Goal: Information Seeking & Learning: Find specific fact

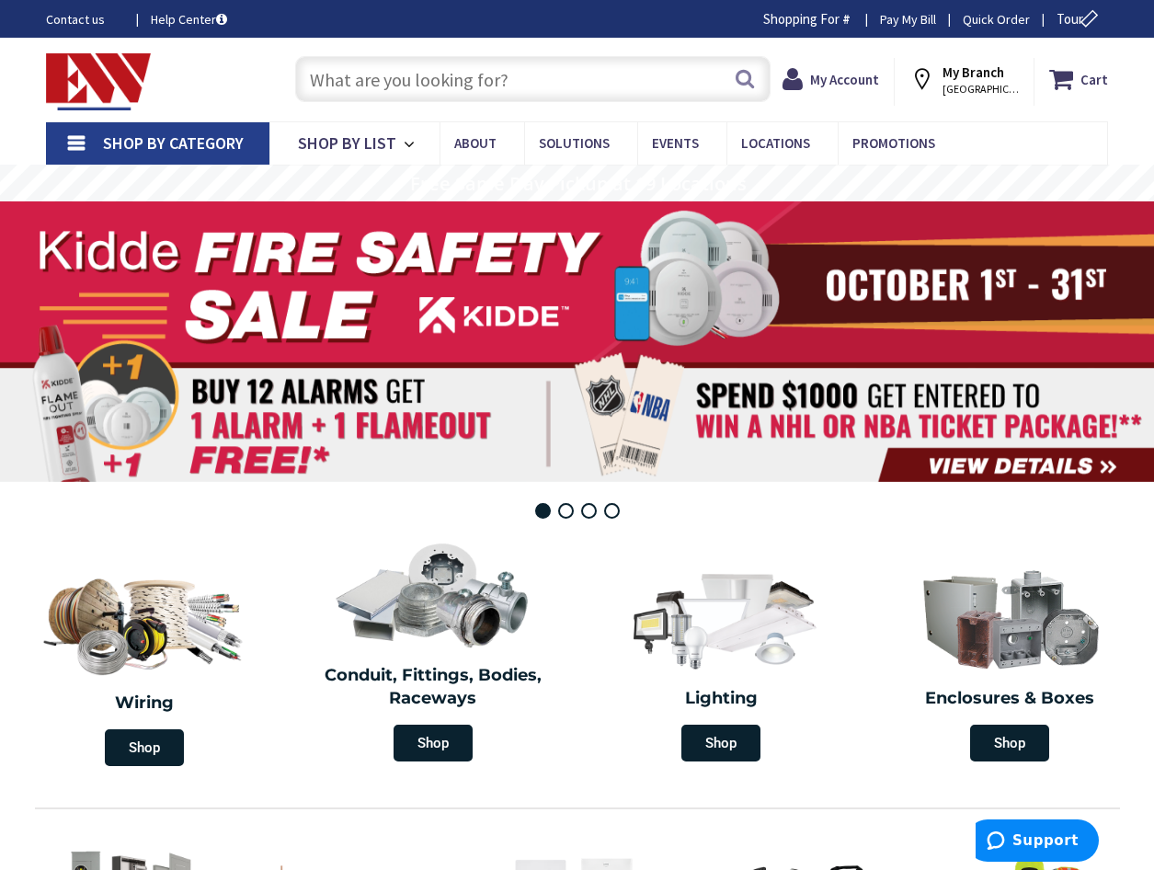
click at [479, 87] on input "text" at bounding box center [532, 79] width 475 height 46
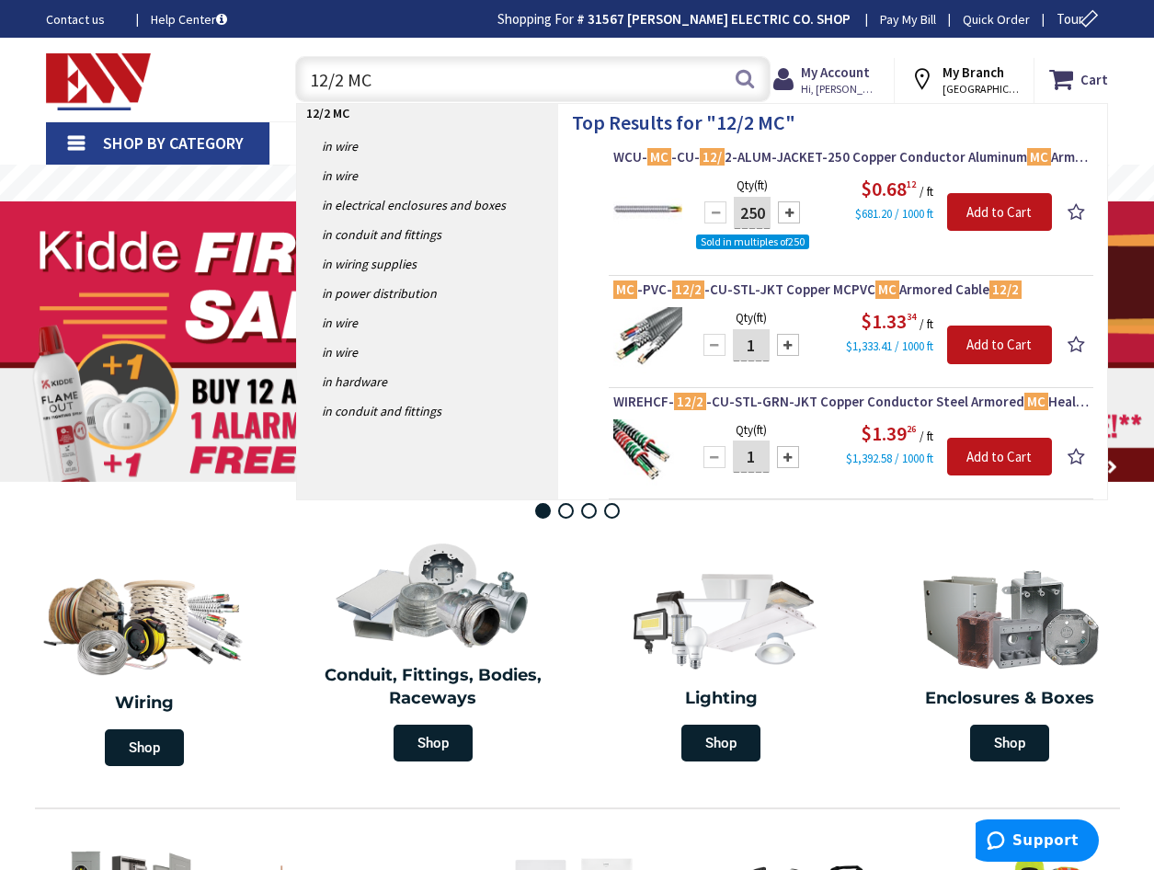
click at [428, 82] on input "12/2 MC" at bounding box center [532, 79] width 475 height 46
type input "1"
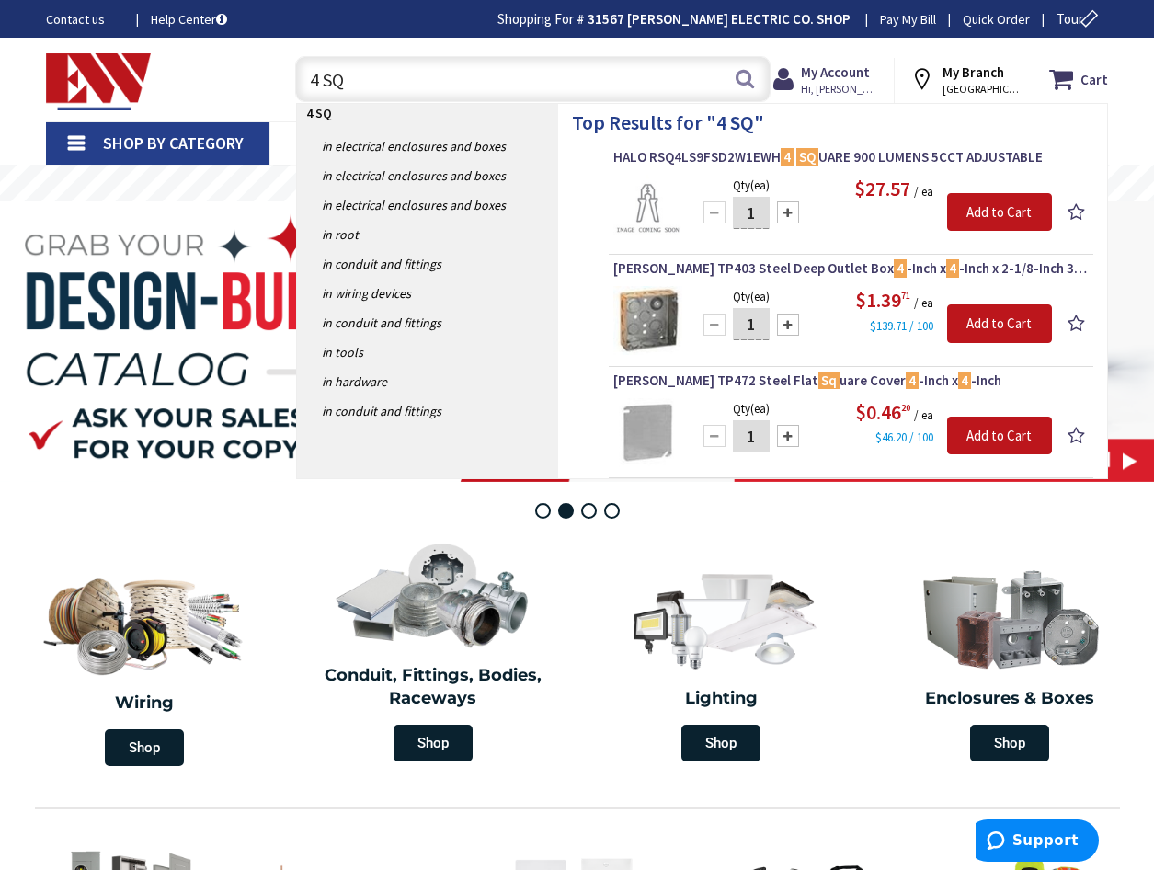
click at [369, 91] on input "4 SQ" at bounding box center [532, 79] width 475 height 46
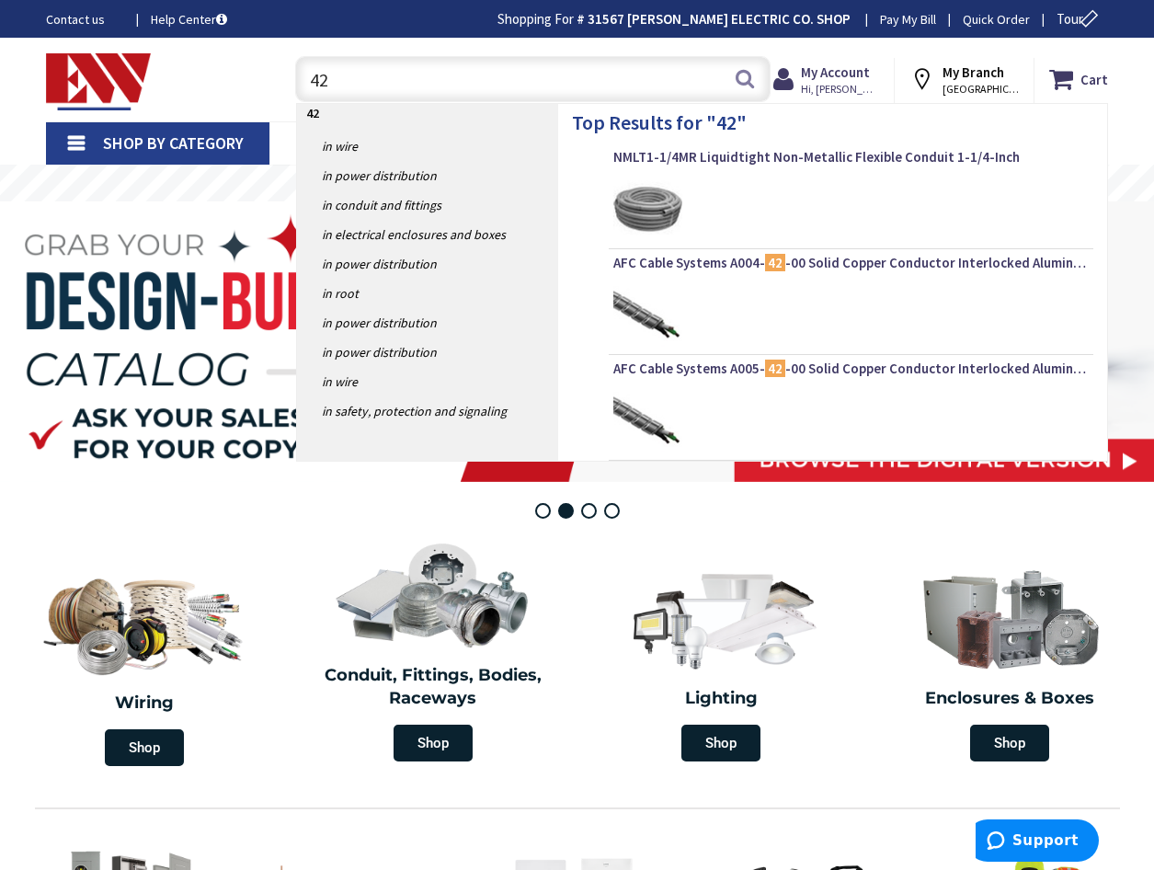
type input "4"
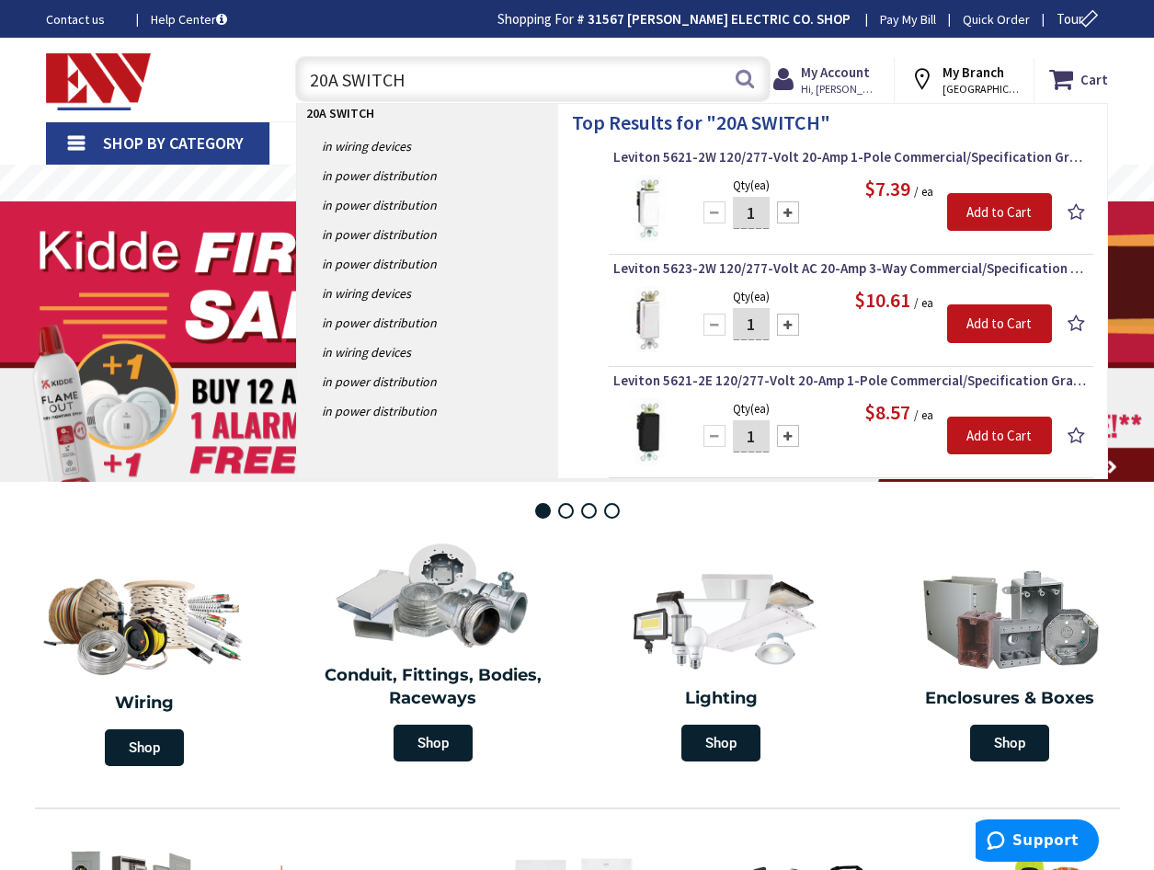
click at [467, 87] on input "20A SWITCH" at bounding box center [532, 79] width 475 height 46
type input "2"
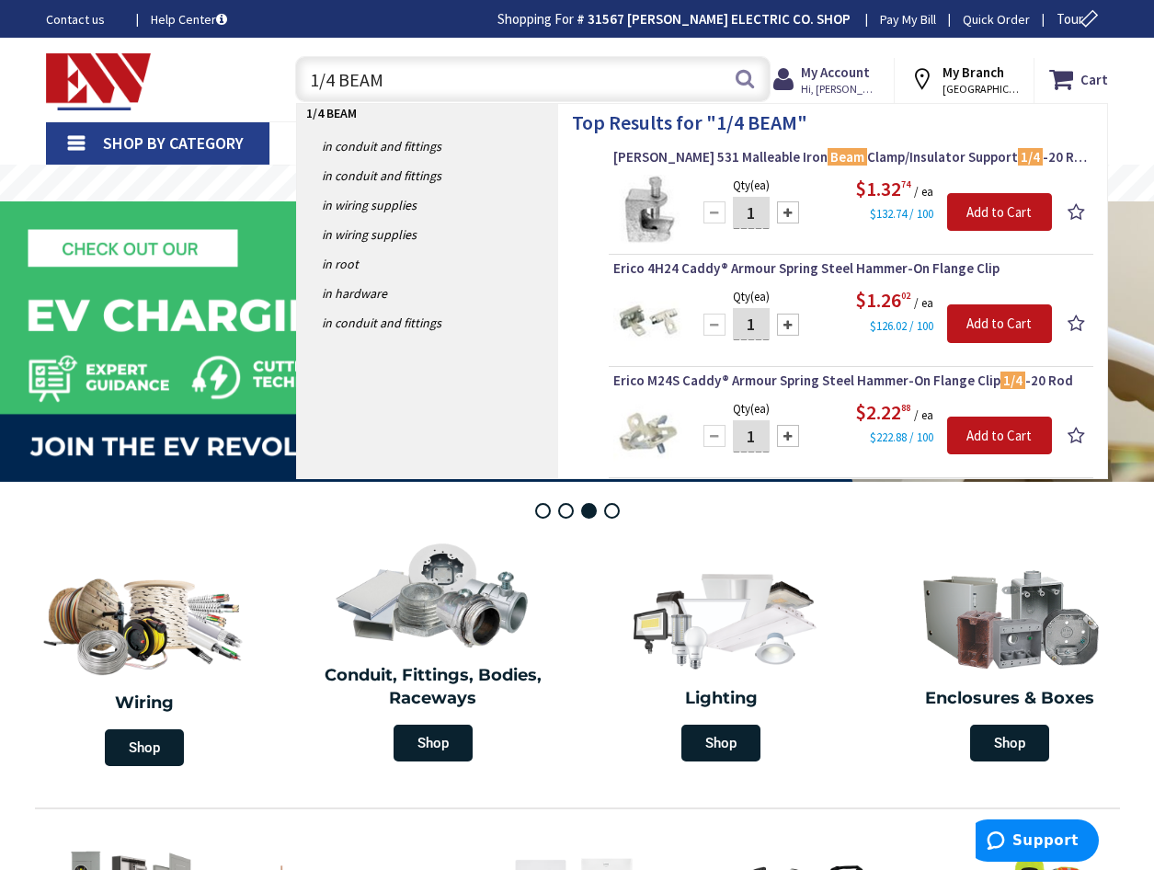
click at [408, 80] on input "1/4 BEAM" at bounding box center [532, 79] width 475 height 46
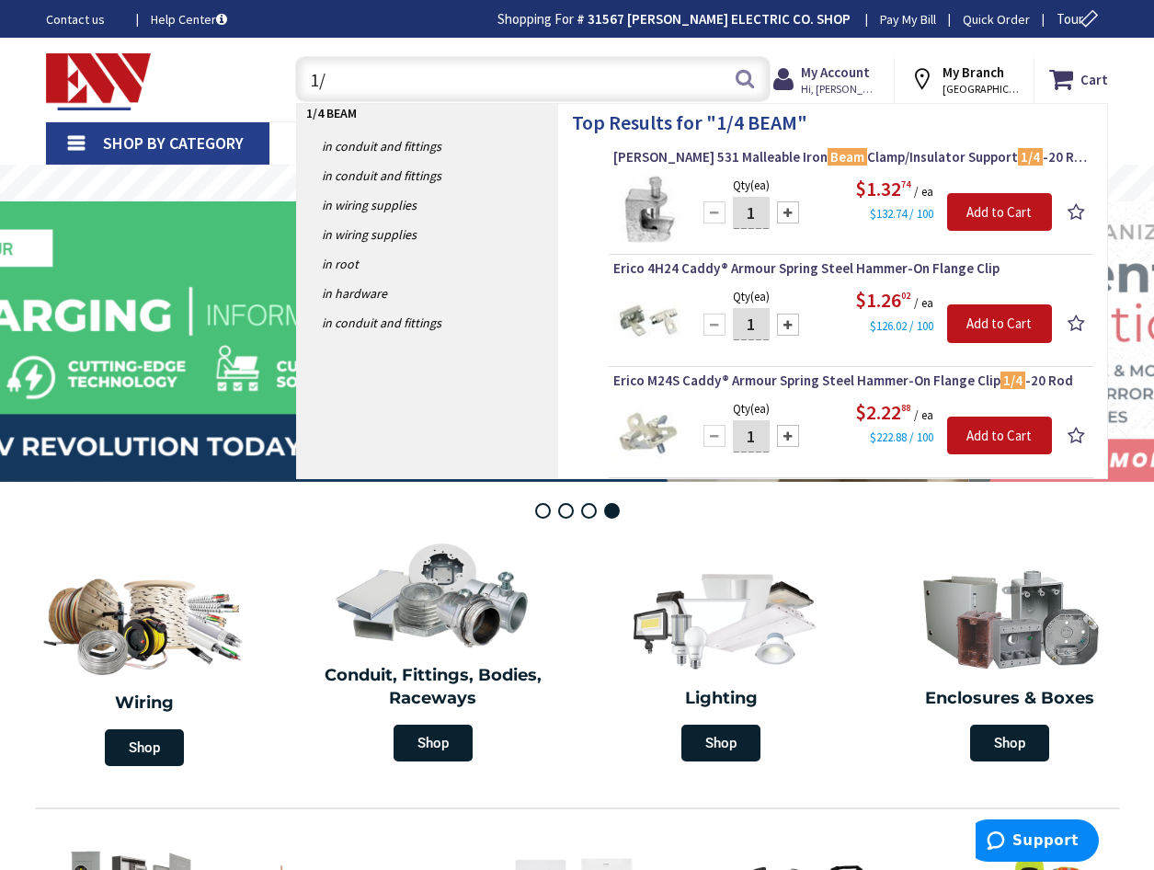
type input "1"
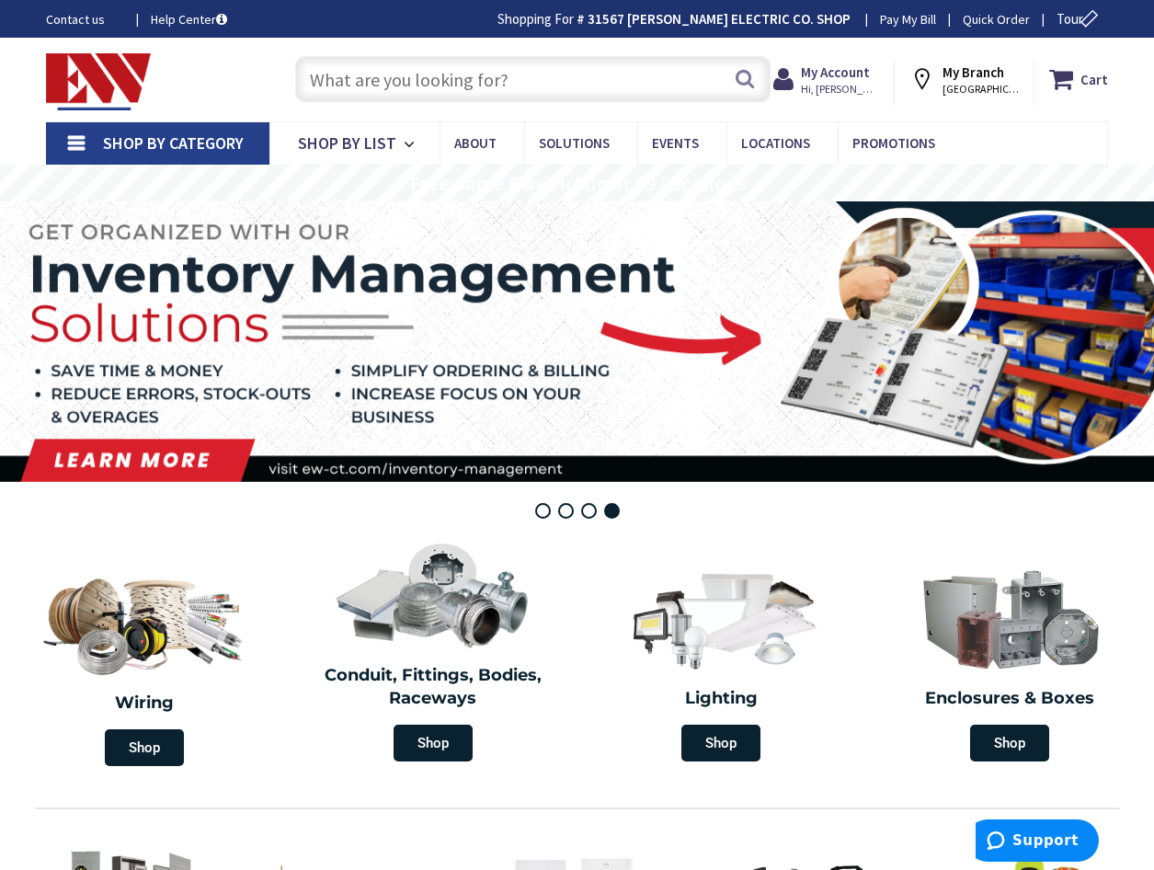
click at [401, 86] on input "text" at bounding box center [532, 79] width 475 height 46
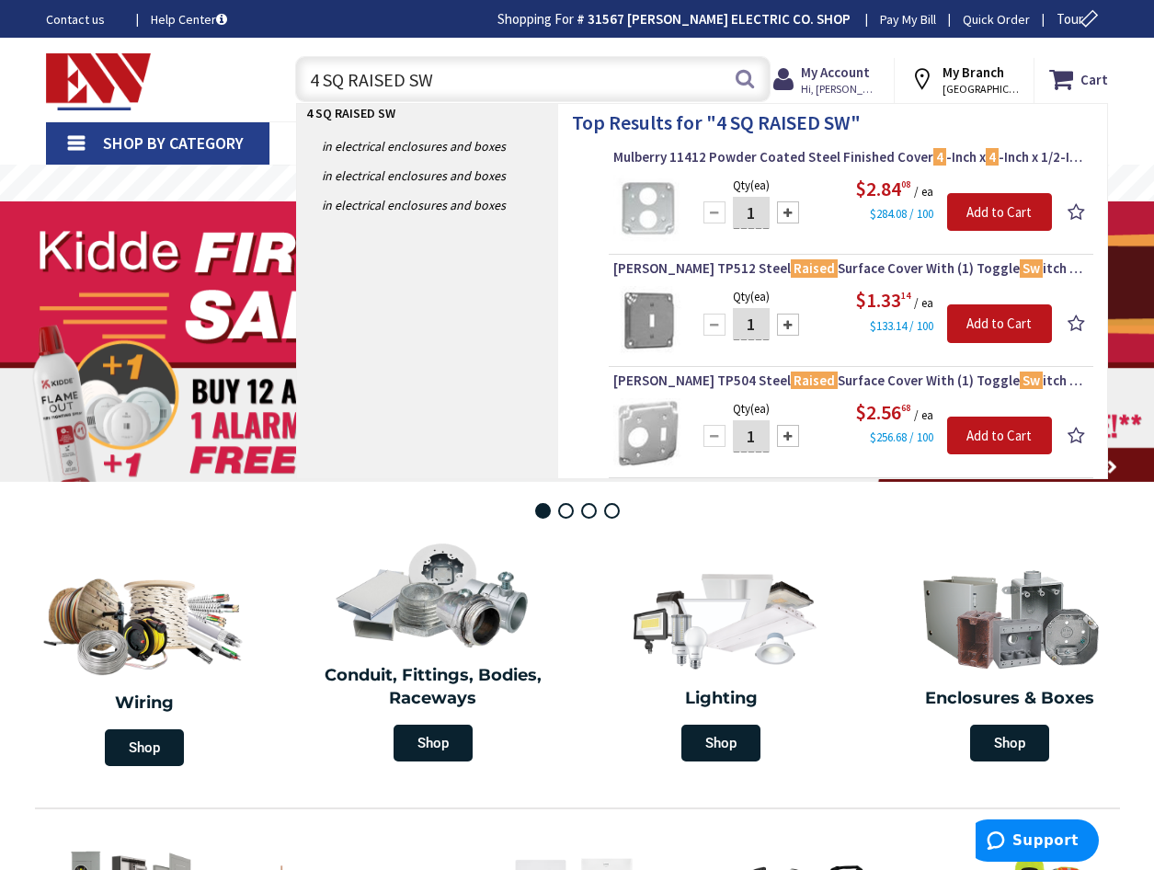
click at [442, 78] on input "4 SQ RAISED SW" at bounding box center [532, 79] width 475 height 46
type input "4"
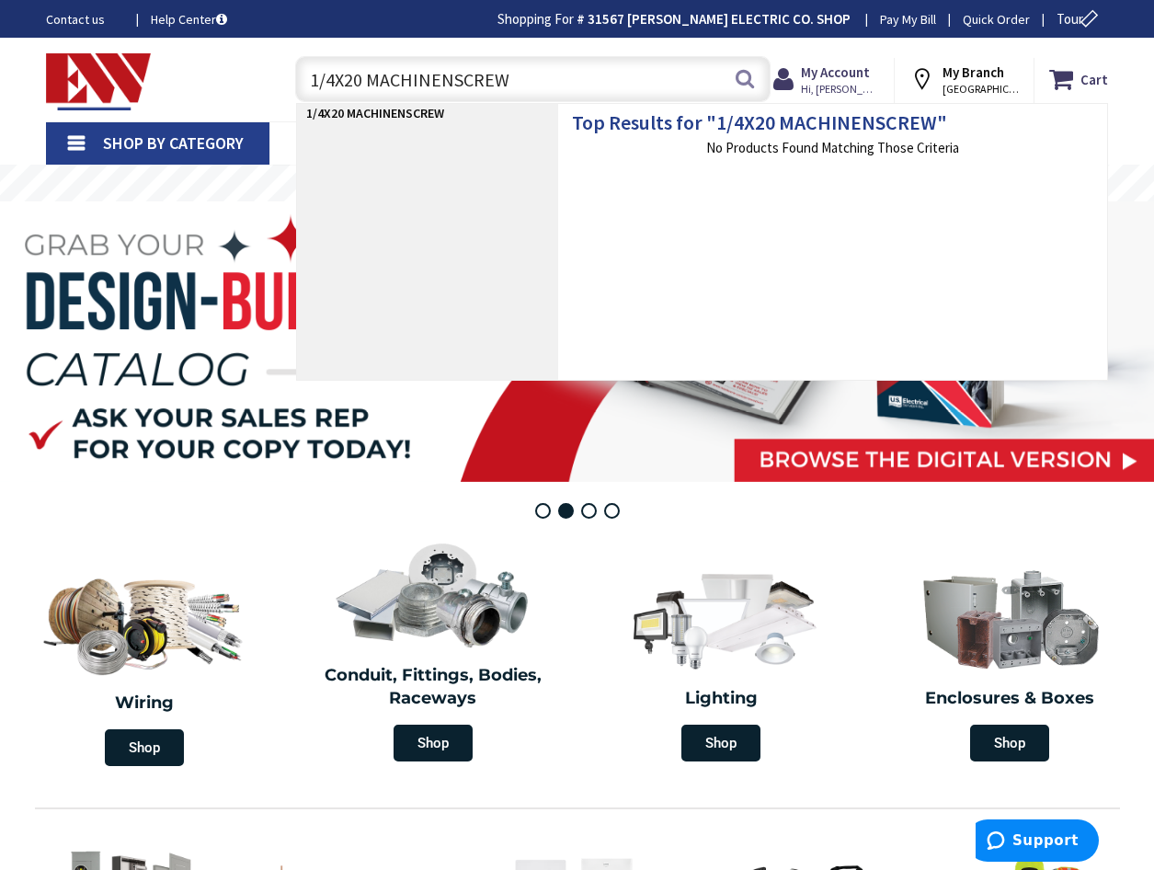
click at [448, 80] on input "1/4X20 MACHINENSCREW" at bounding box center [532, 79] width 475 height 46
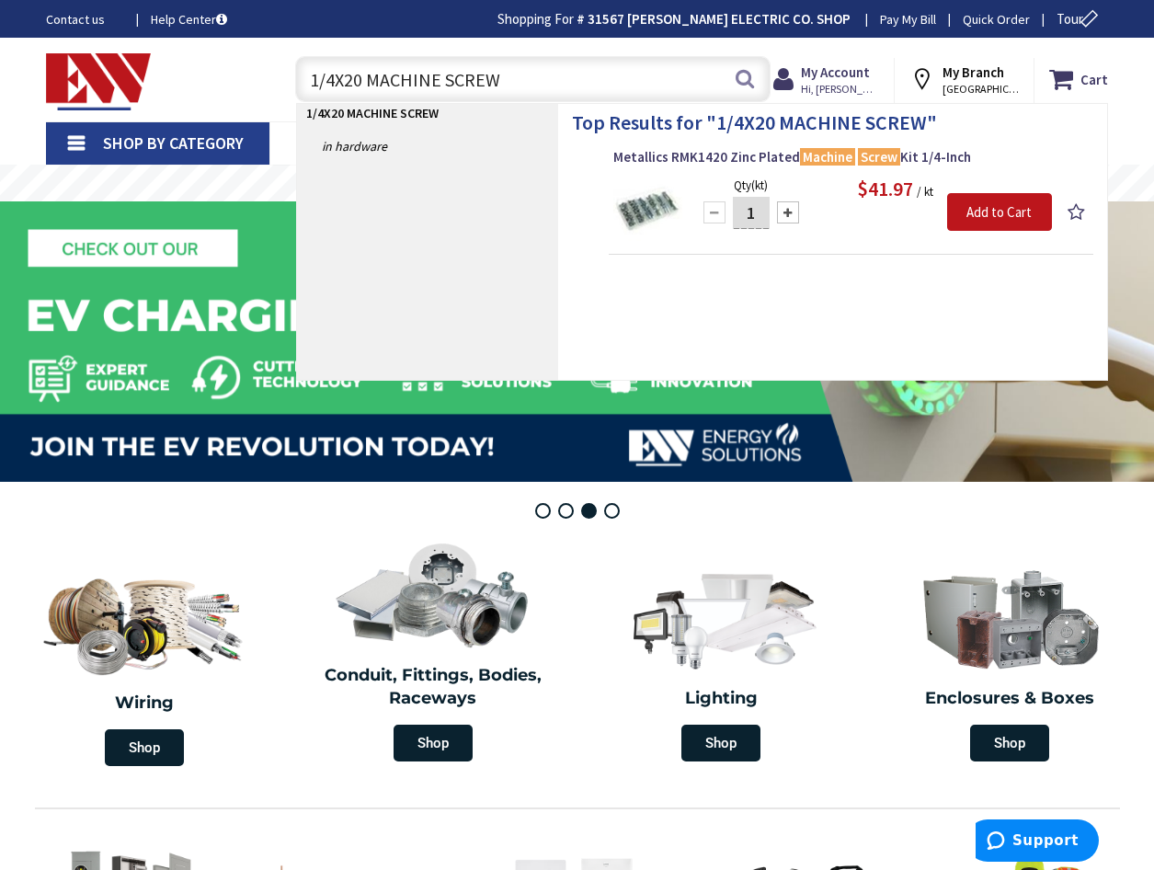
click at [502, 91] on input "1/4X20 MACHINE SCREW" at bounding box center [532, 79] width 475 height 46
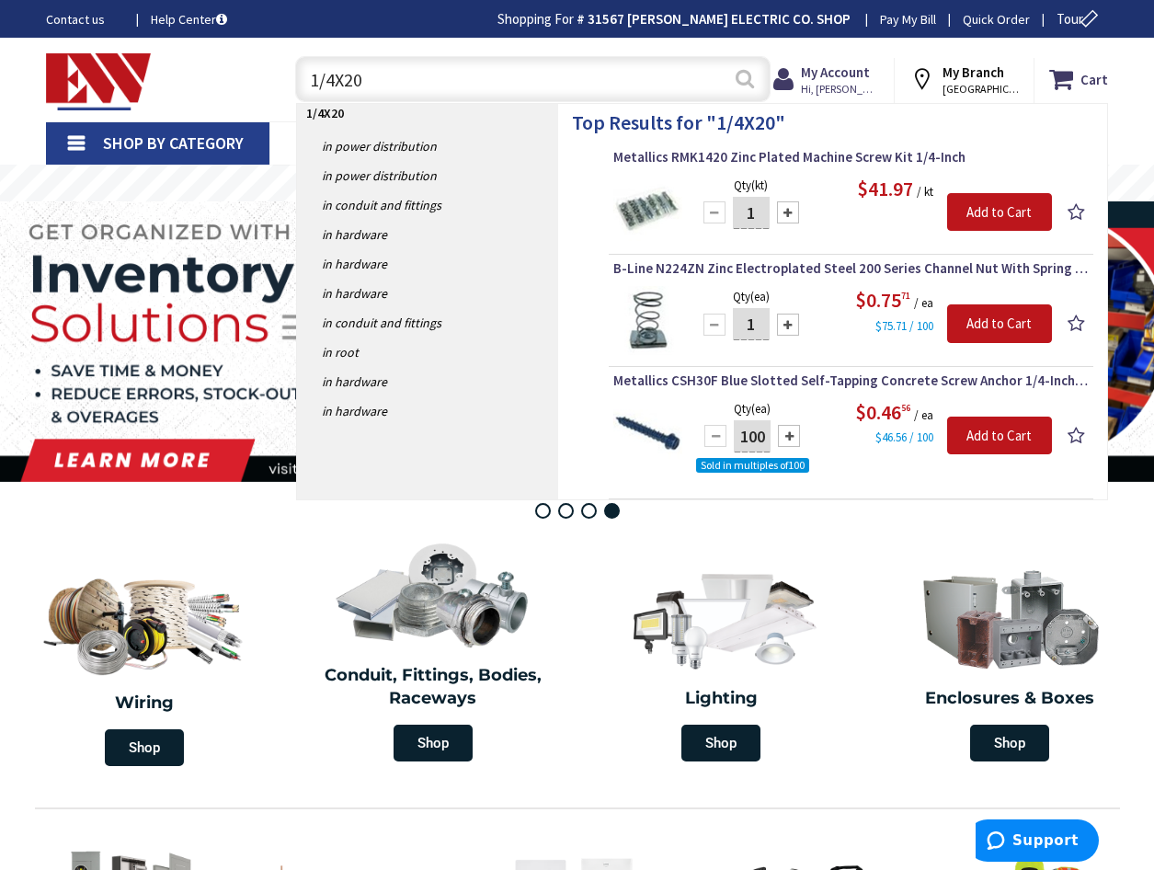
type input "1/4X20"
click at [747, 83] on button "Search" at bounding box center [745, 78] width 24 height 41
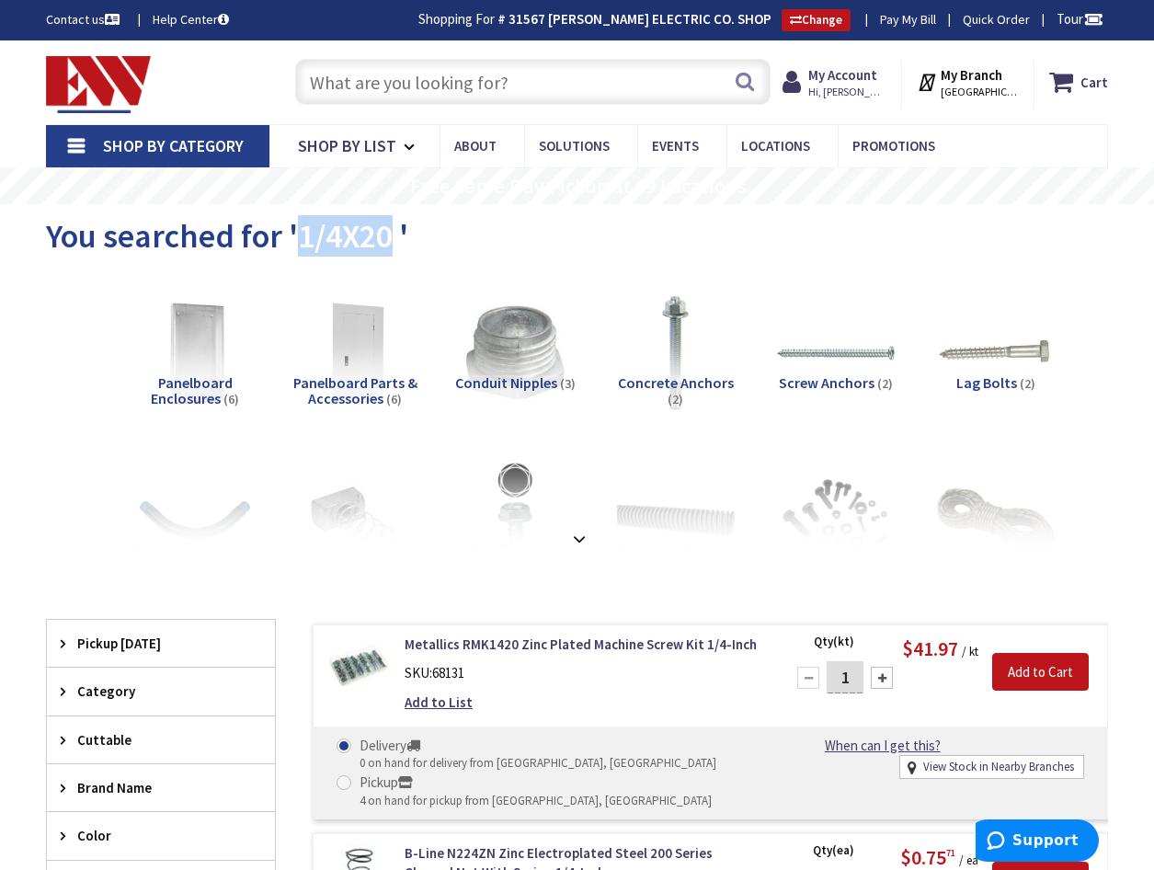
drag, startPoint x: 357, startPoint y: 237, endPoint x: 299, endPoint y: 239, distance: 58.0
click at [299, 239] on span "You searched for '1/4X20 '" at bounding box center [227, 235] width 362 height 41
drag, startPoint x: 299, startPoint y: 239, endPoint x: 352, endPoint y: 235, distance: 53.5
copy span "1/4X20"
click at [319, 75] on input "text" at bounding box center [532, 82] width 475 height 46
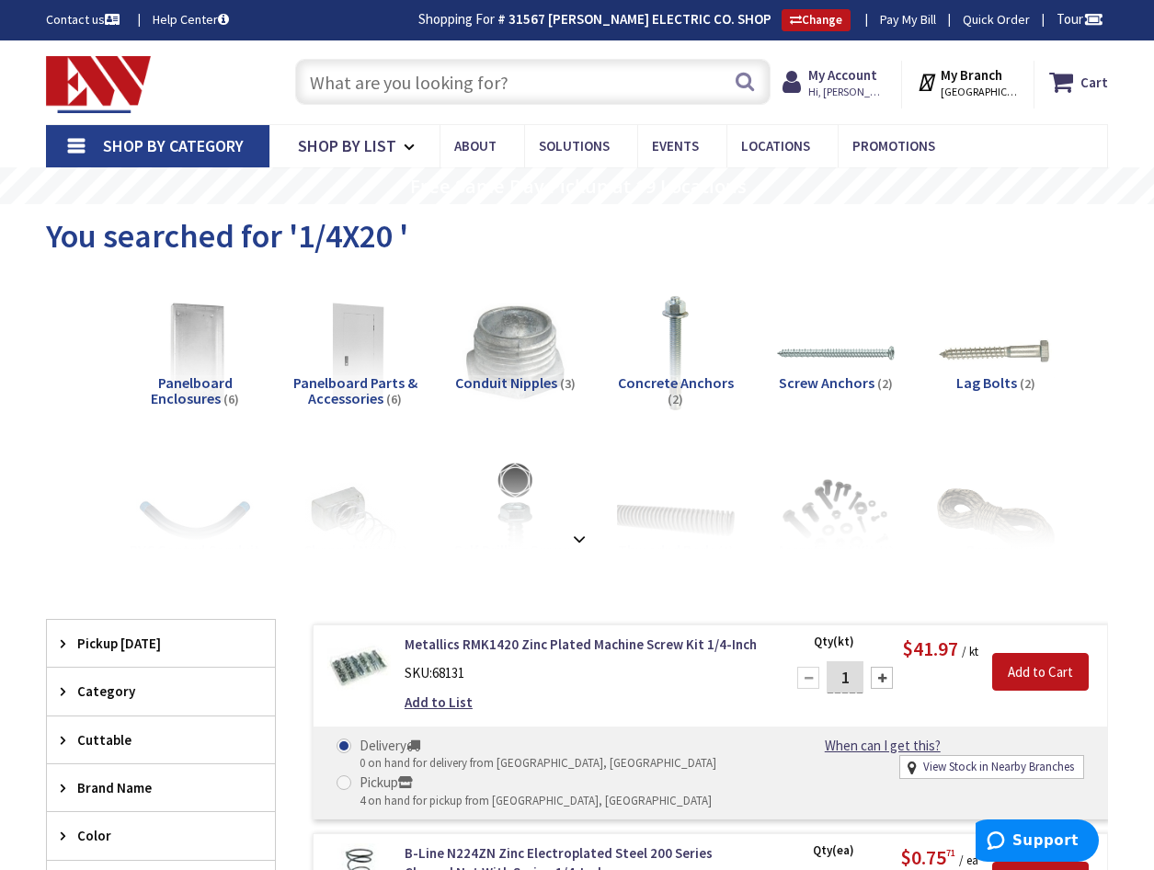
paste input "1/4X20"
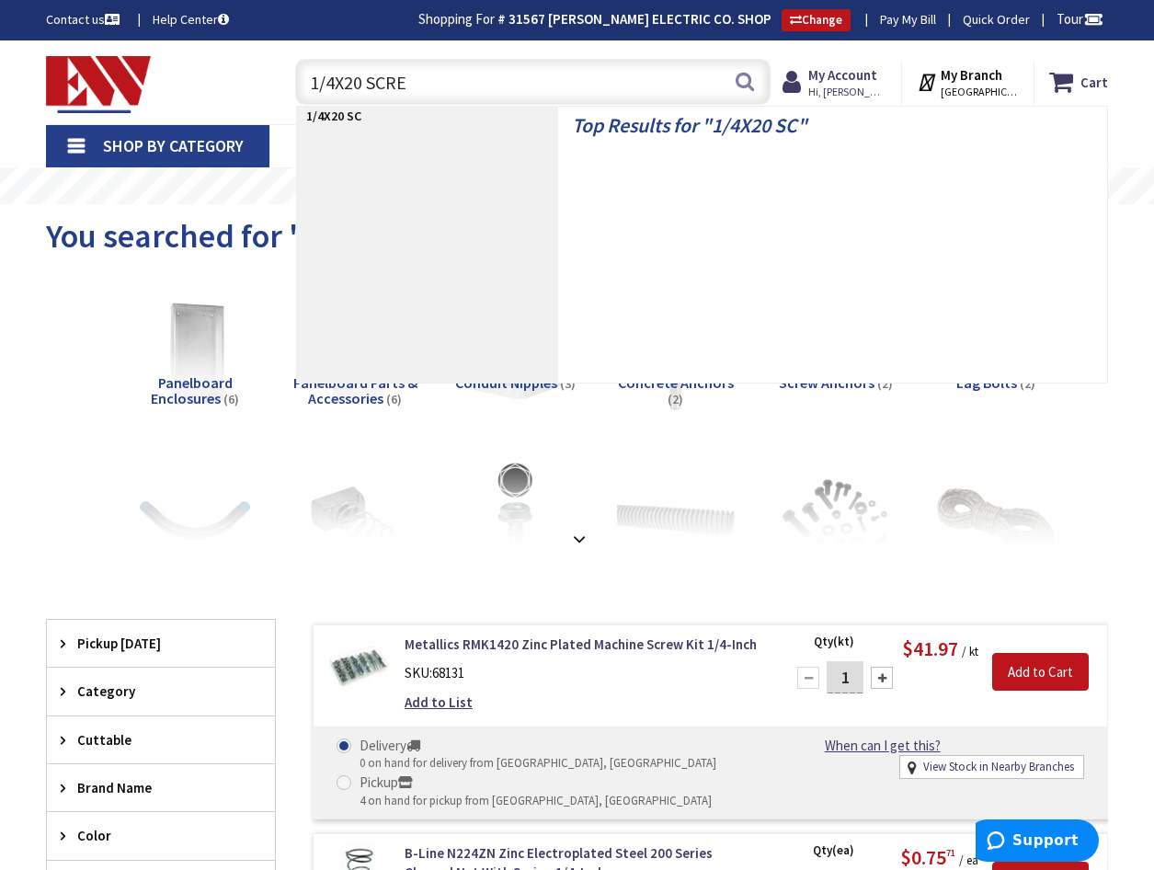
type input "1/4X20 SCREW"
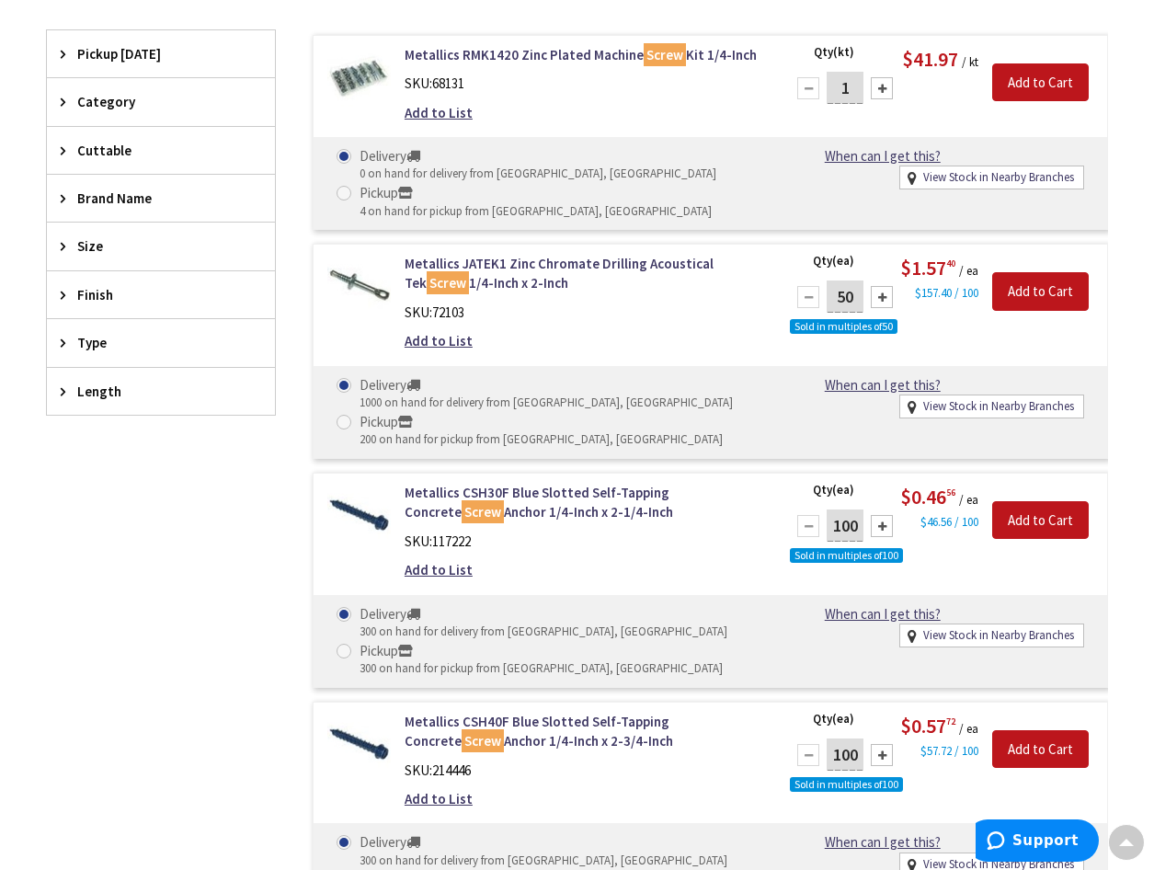
scroll to position [246, 0]
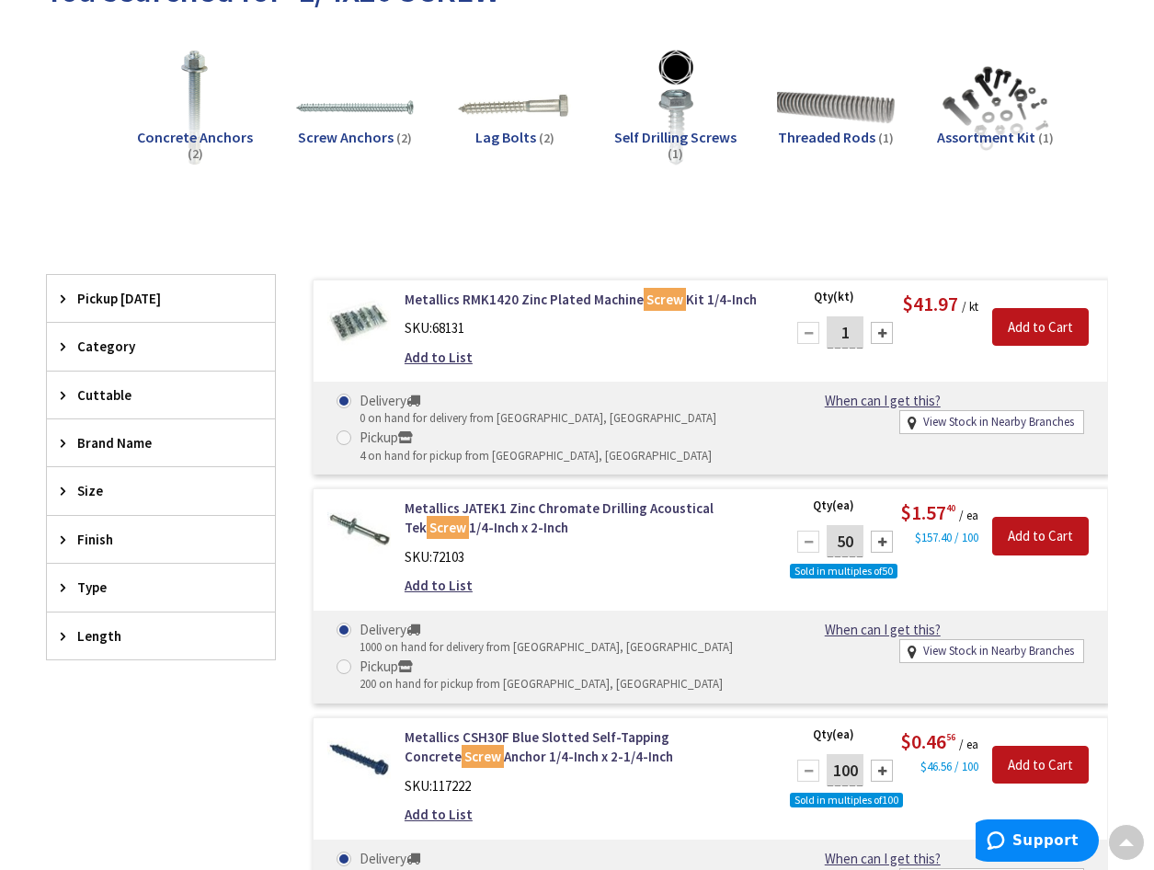
click at [96, 495] on span "Size" at bounding box center [152, 490] width 150 height 19
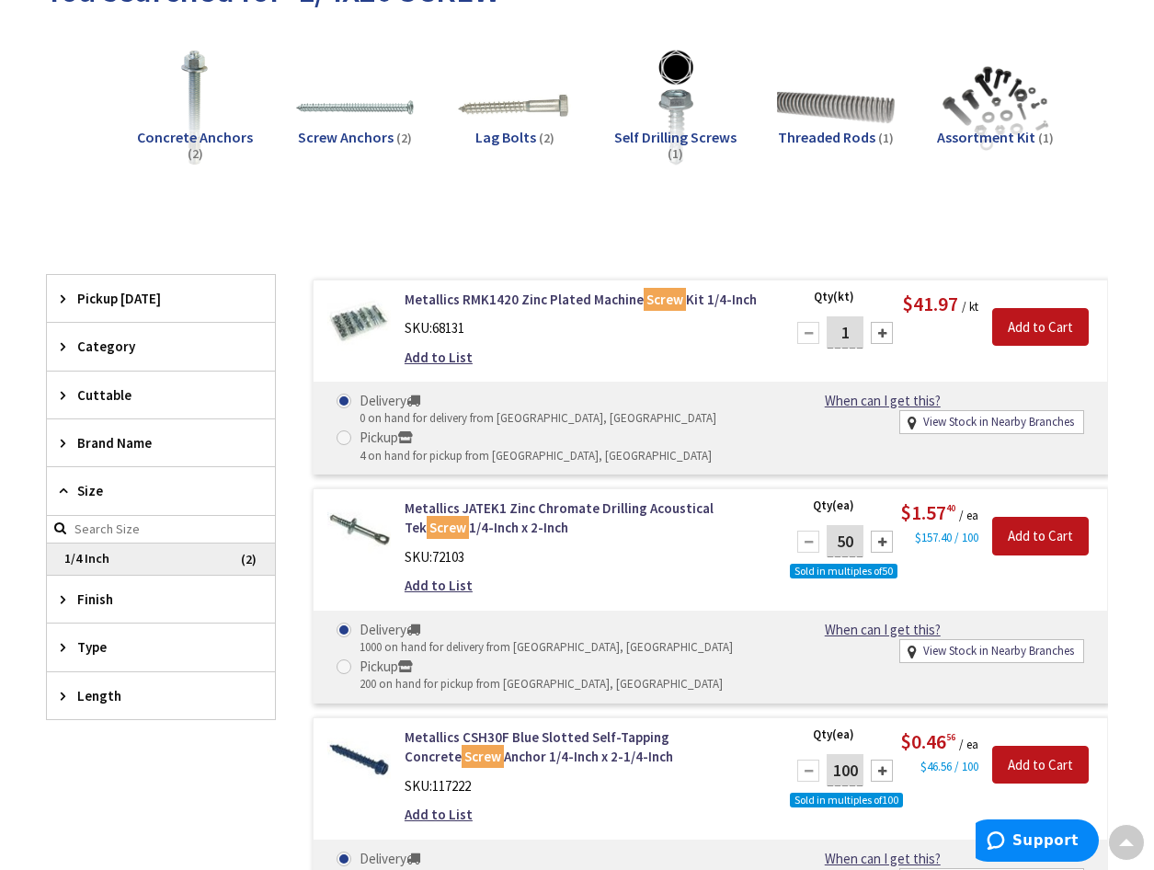
click at [96, 558] on span "1/4 Inch" at bounding box center [161, 558] width 228 height 31
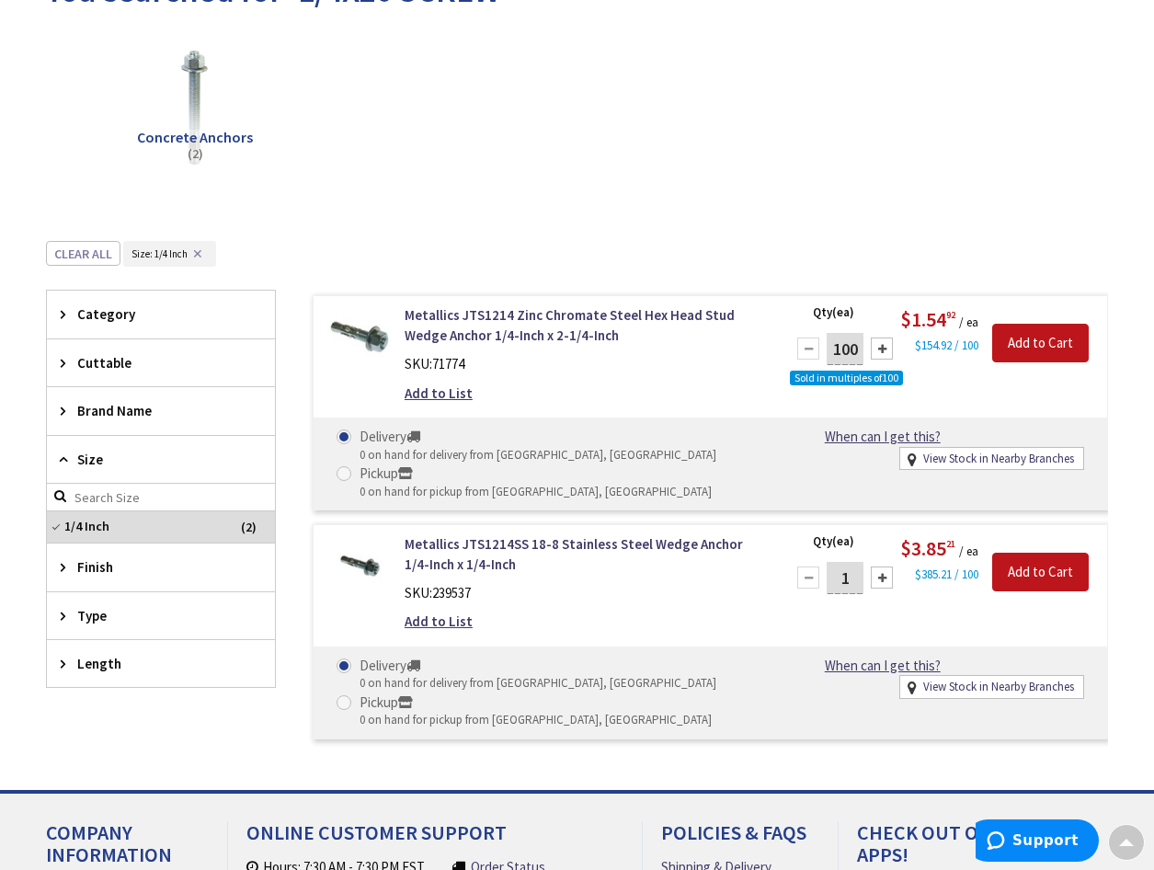
click at [86, 619] on span "Type" at bounding box center [152, 615] width 150 height 19
click at [97, 613] on span "Type" at bounding box center [152, 615] width 150 height 19
click at [80, 237] on div "View Subcategories Concrete Anchors (2) Clear all Size : Size: 1/4 Inch ✕ No Pr…" at bounding box center [577, 390] width 1062 height 725
click at [74, 252] on button "Clear all" at bounding box center [83, 253] width 74 height 25
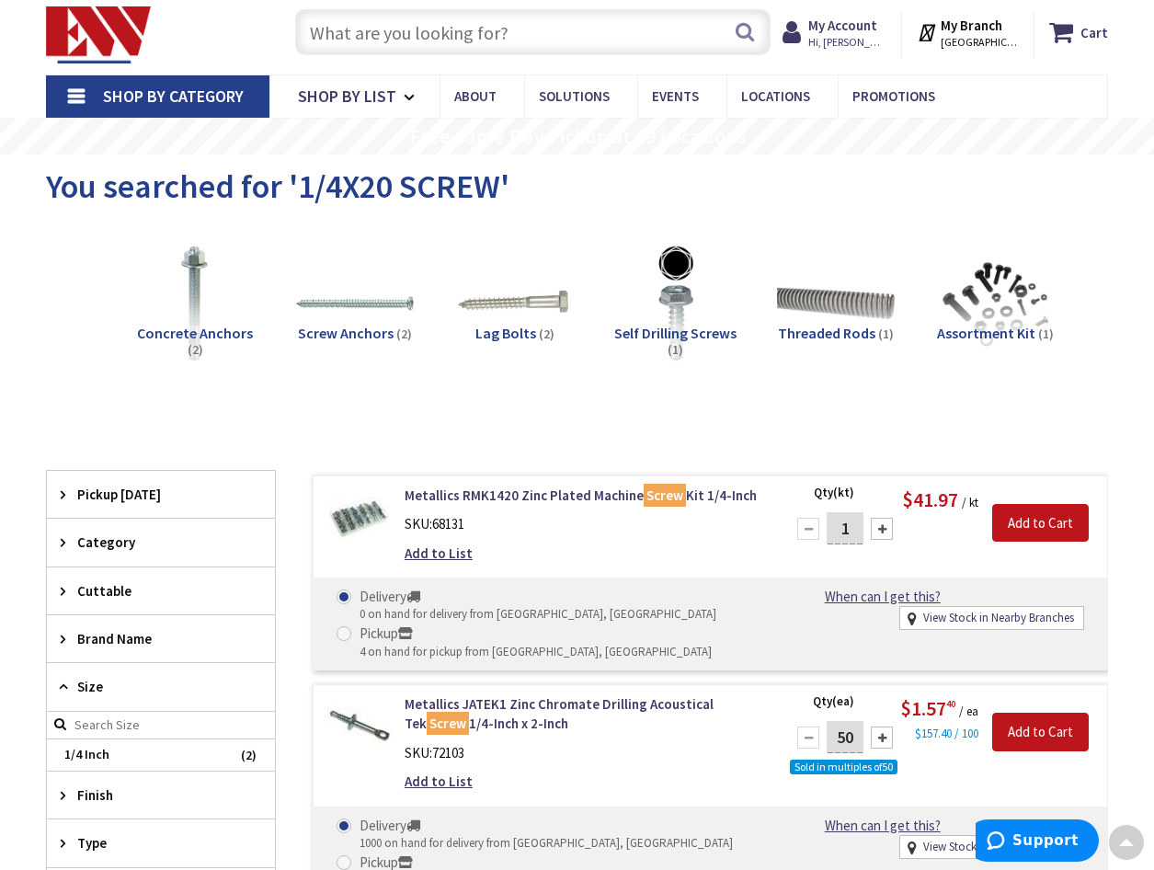
scroll to position [0, 0]
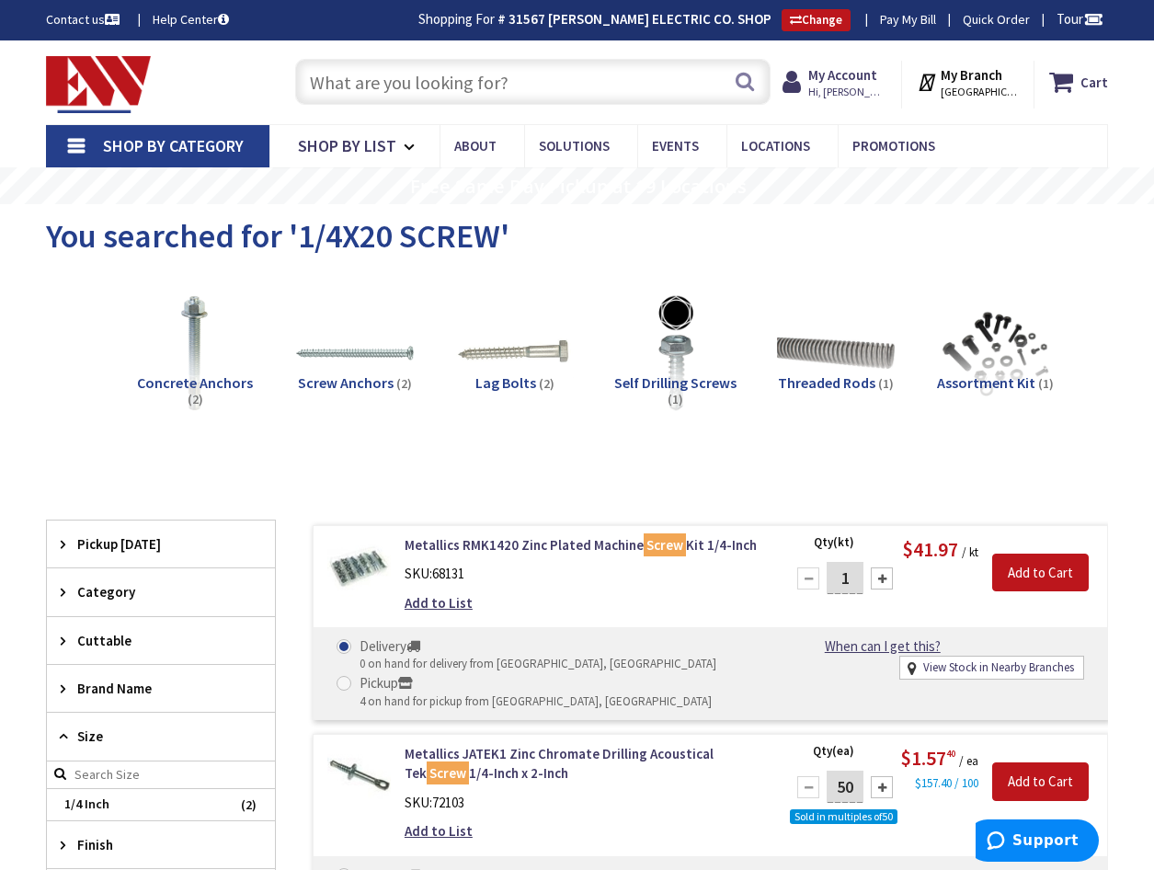
click at [632, 100] on input "text" at bounding box center [532, 82] width 475 height 46
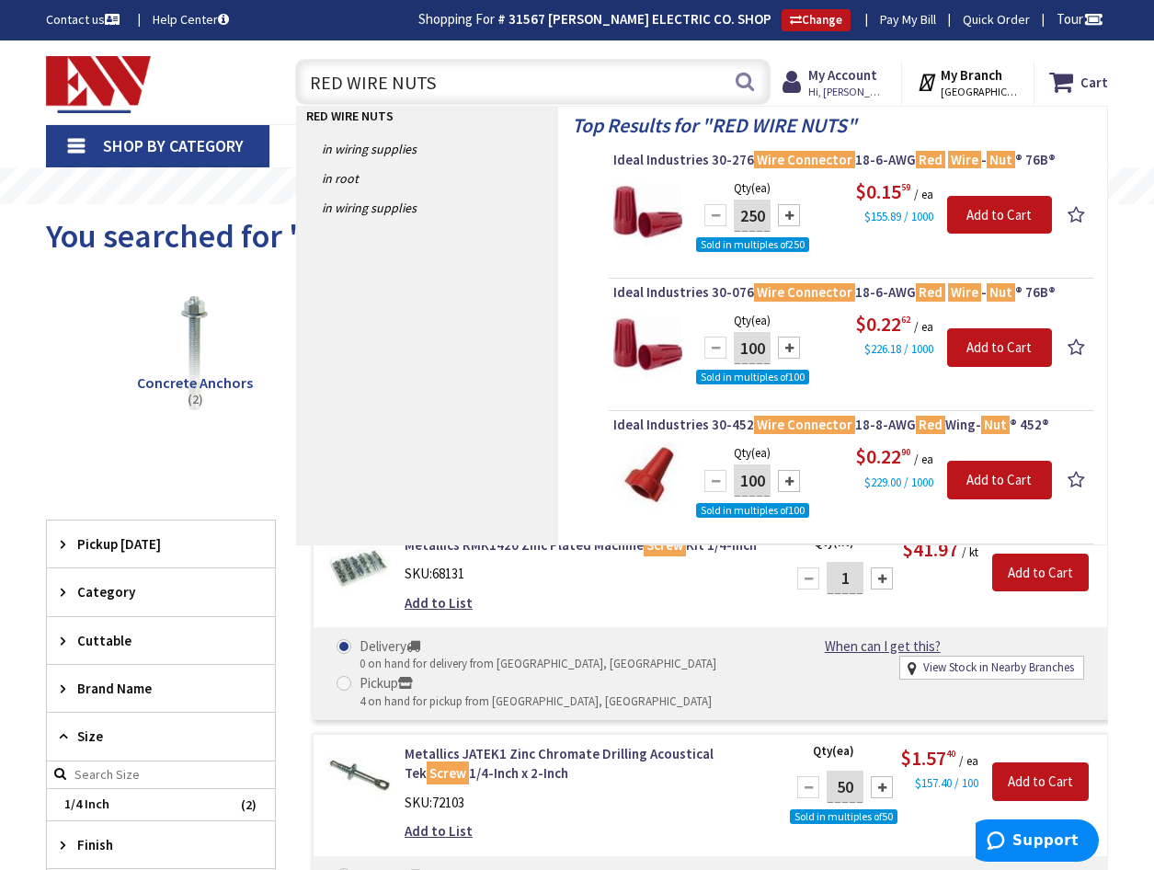
click at [453, 90] on input "RED WIRE NUTS" at bounding box center [532, 82] width 475 height 46
type input "R"
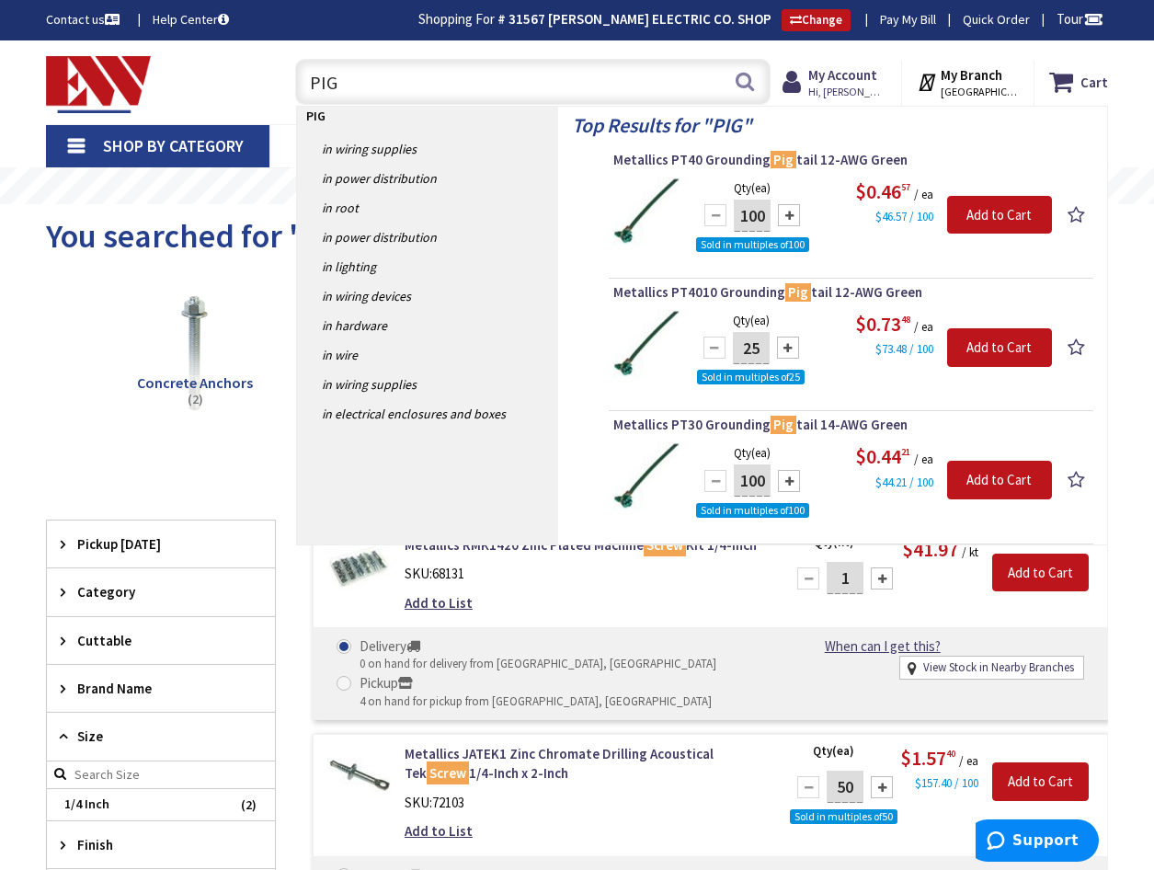
click at [445, 84] on input "PIG" at bounding box center [532, 82] width 475 height 46
type input "P"
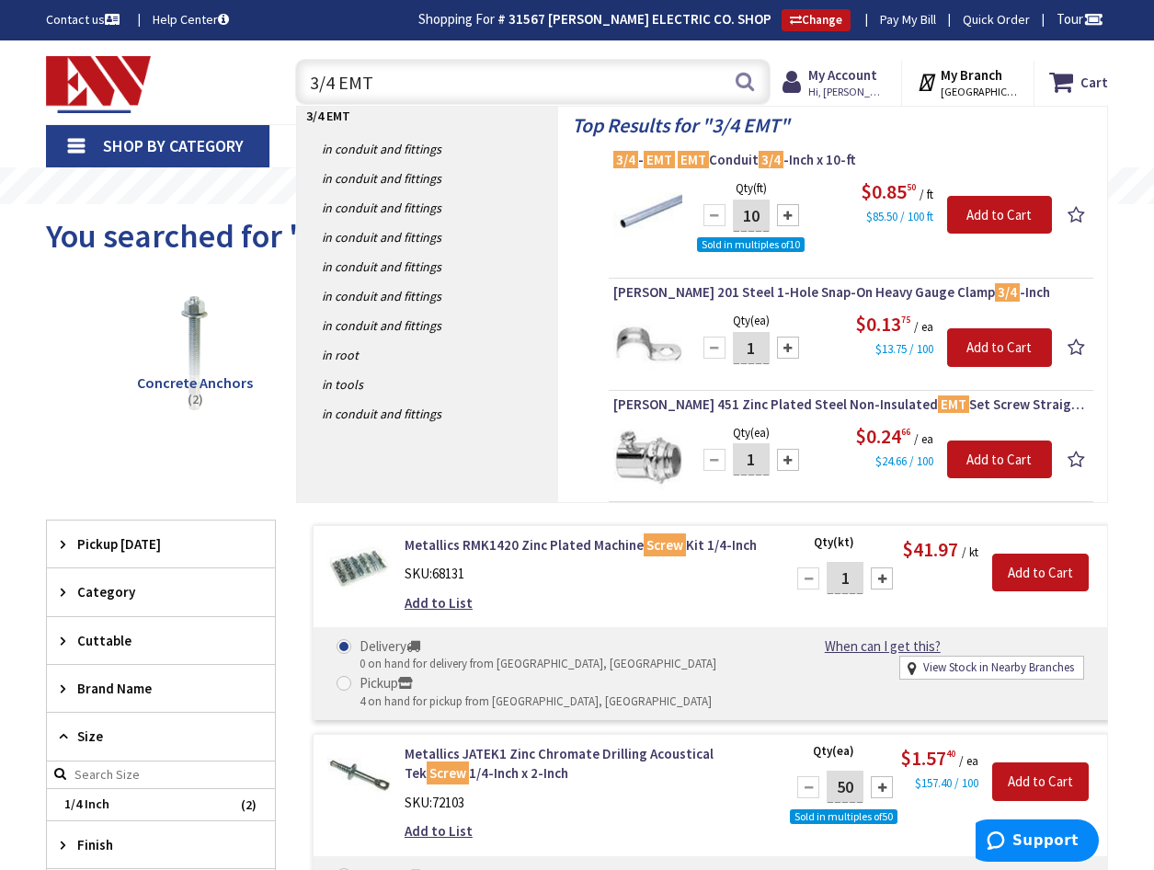
click at [406, 83] on input "3/4 EMT" at bounding box center [532, 82] width 475 height 46
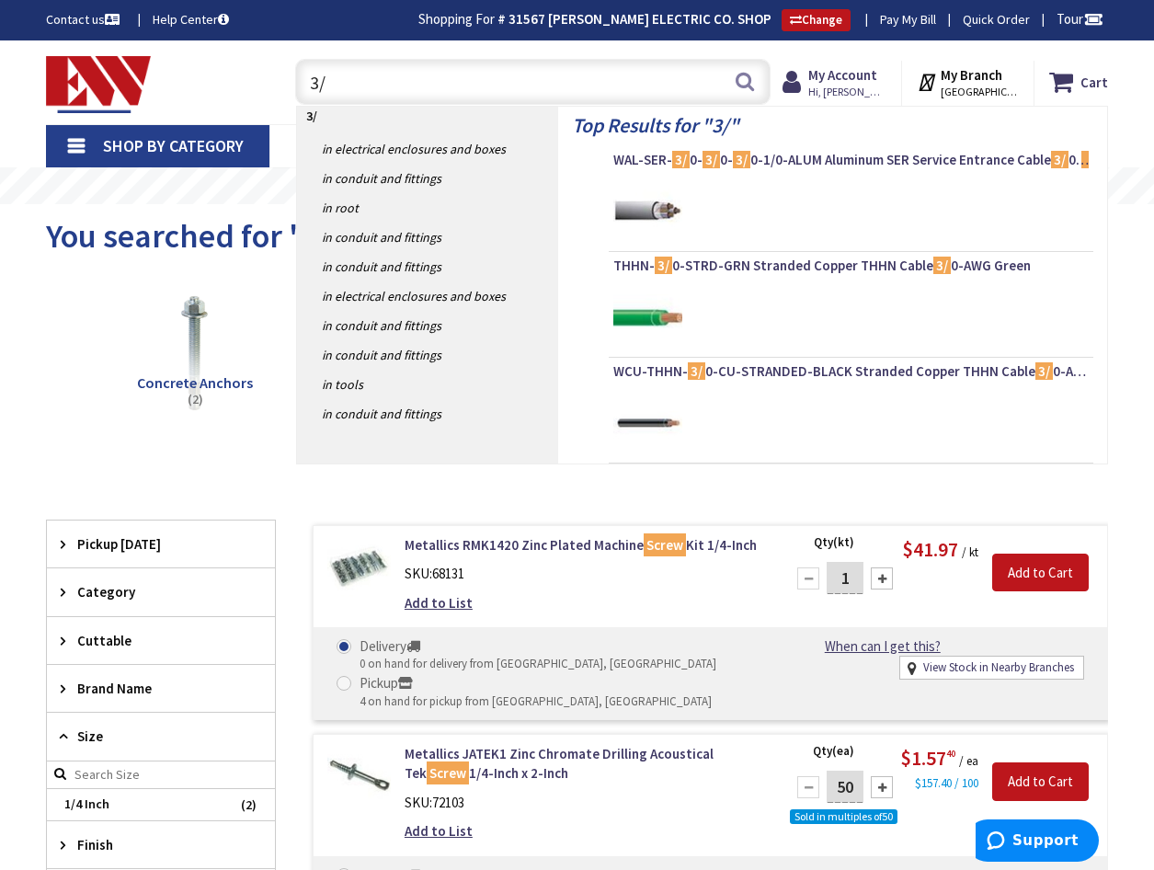
type input "3"
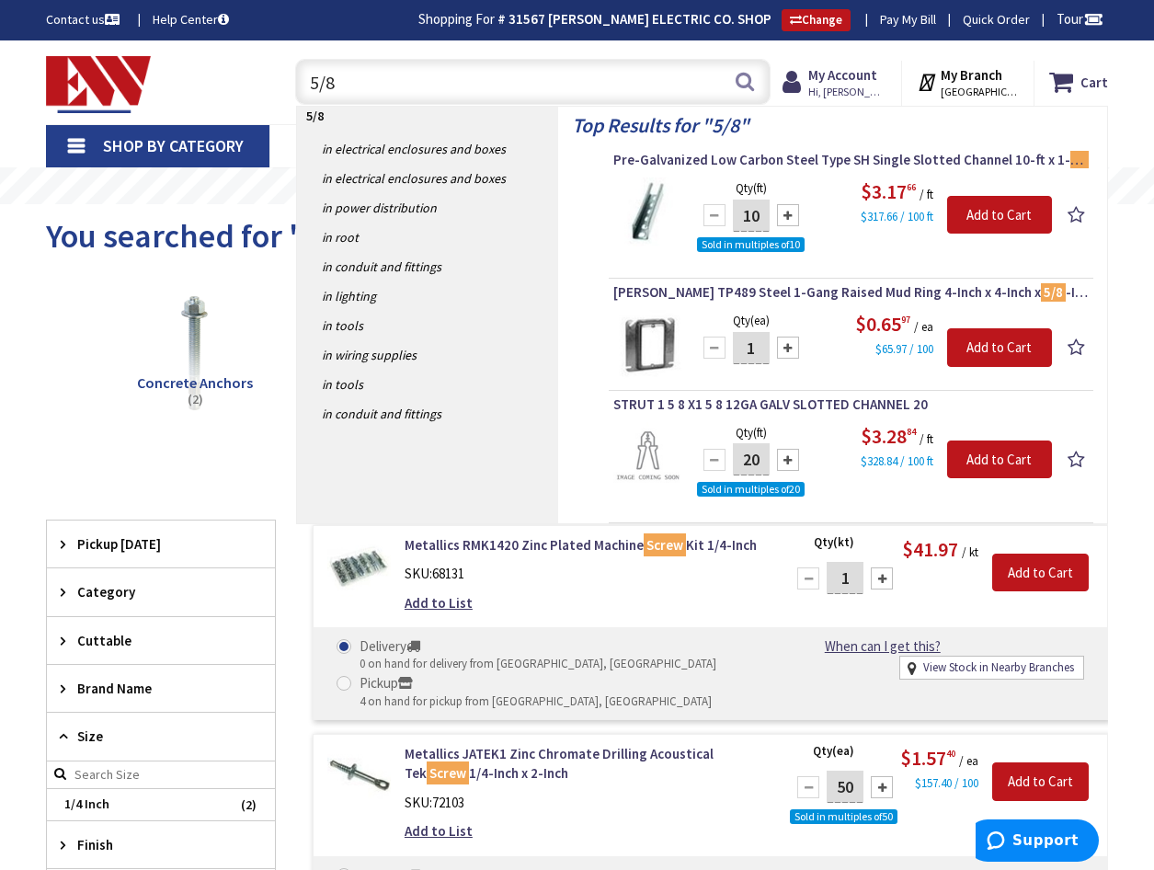
type input "5/8"
